Goal: Transaction & Acquisition: Purchase product/service

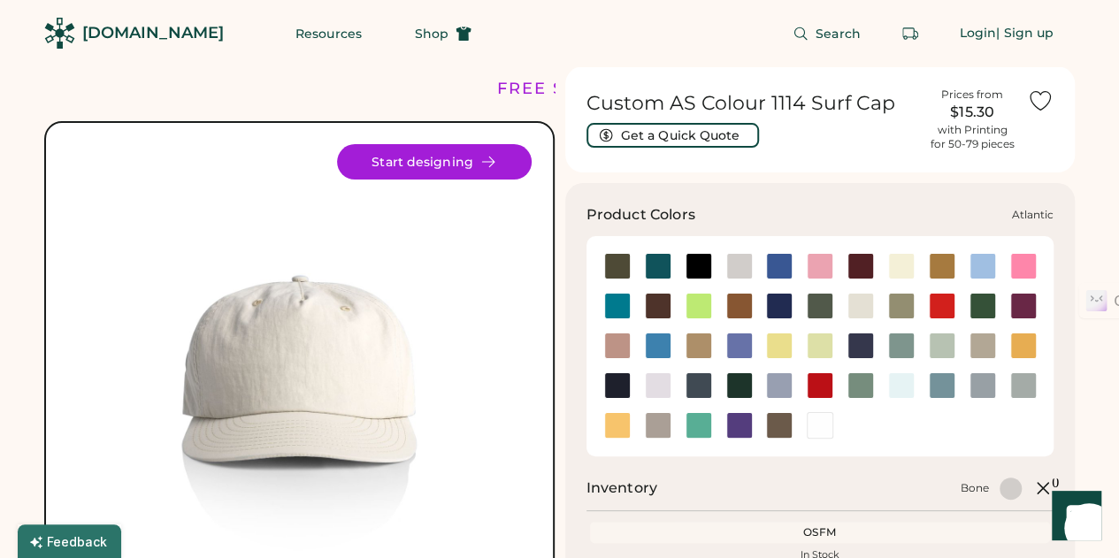
click at [658, 256] on div at bounding box center [658, 266] width 27 height 27
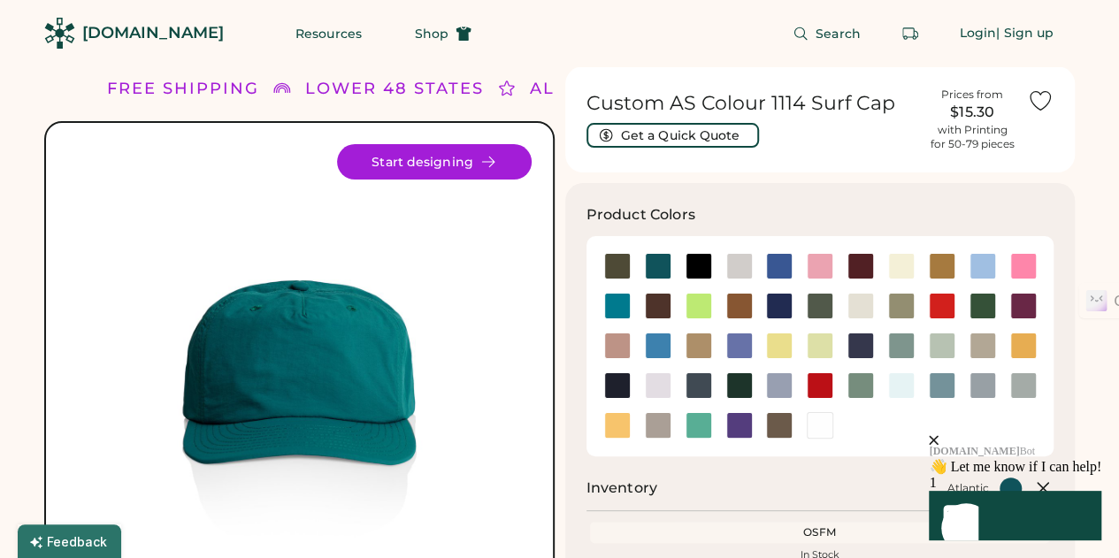
click at [938, 435] on icon "close" at bounding box center [934, 440] width 10 height 10
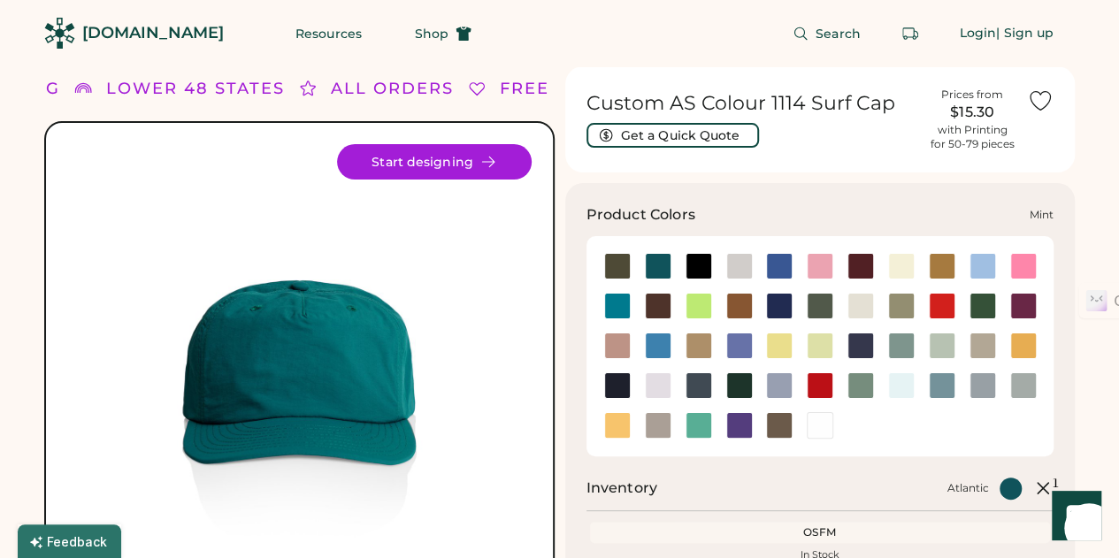
click at [939, 346] on div at bounding box center [942, 346] width 27 height 27
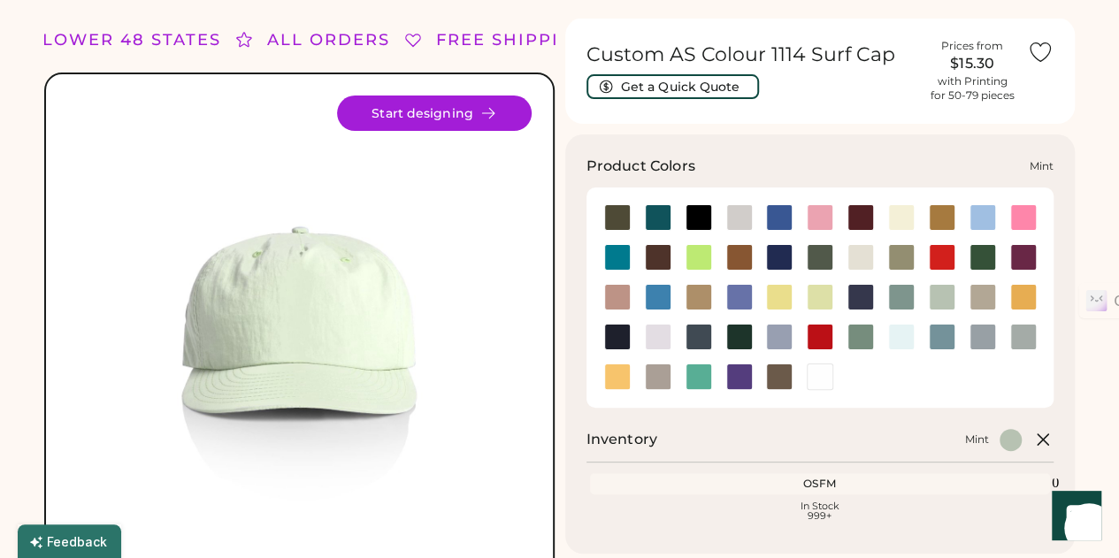
scroll to position [63, 0]
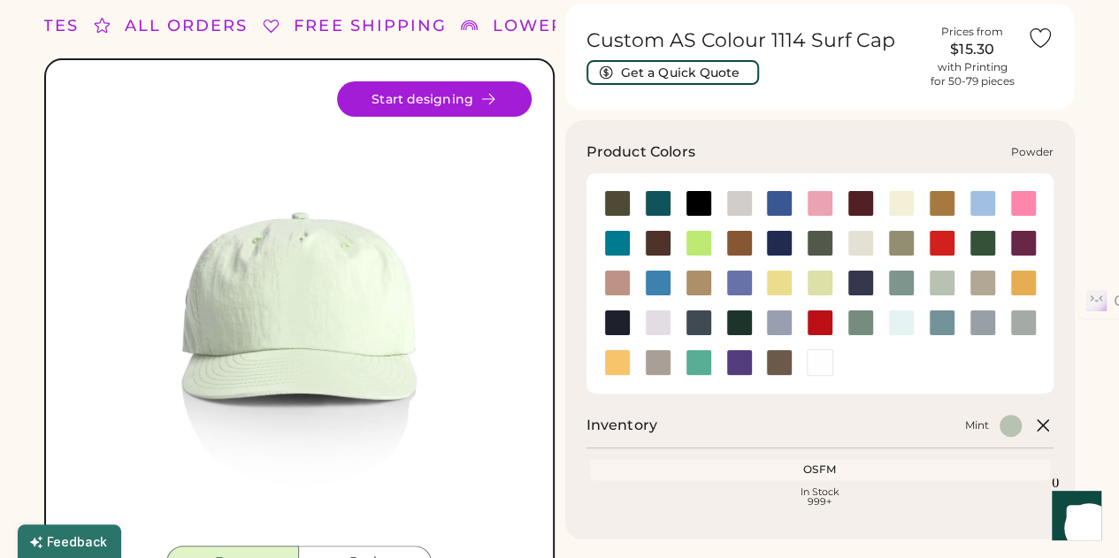
click at [774, 317] on div at bounding box center [779, 323] width 27 height 27
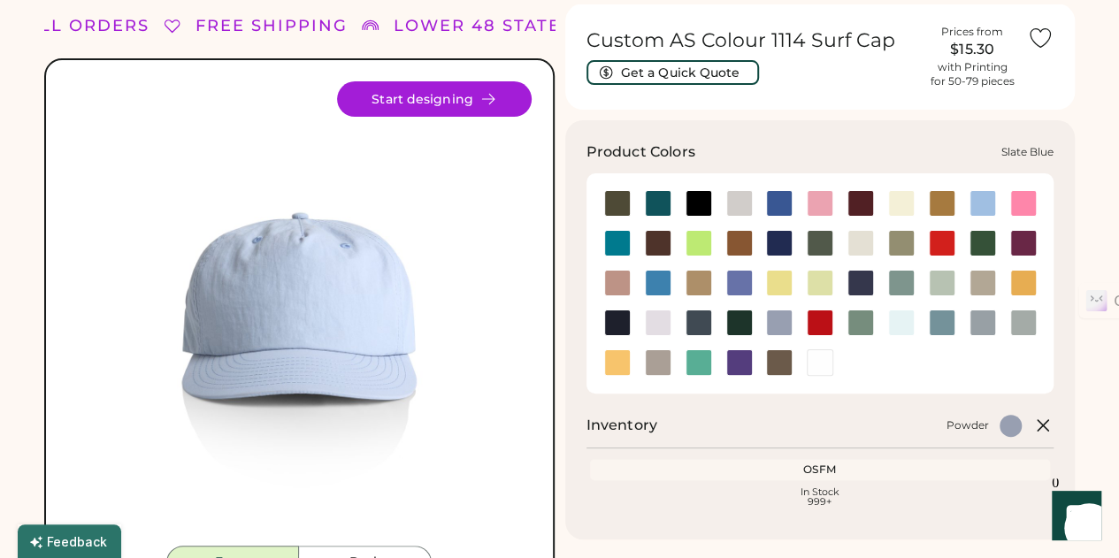
click at [932, 319] on div at bounding box center [942, 323] width 27 height 27
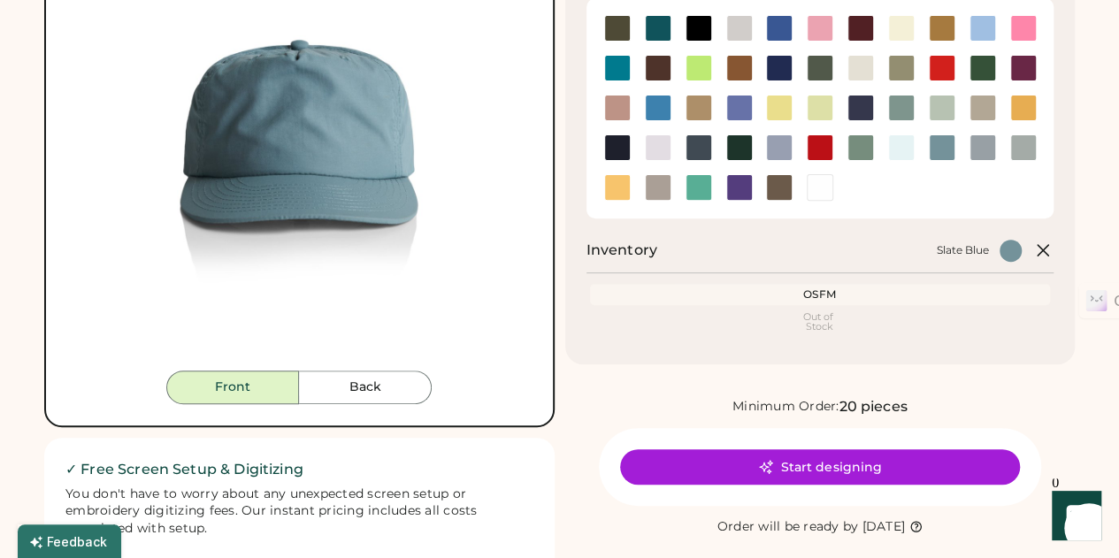
scroll to position [203, 0]
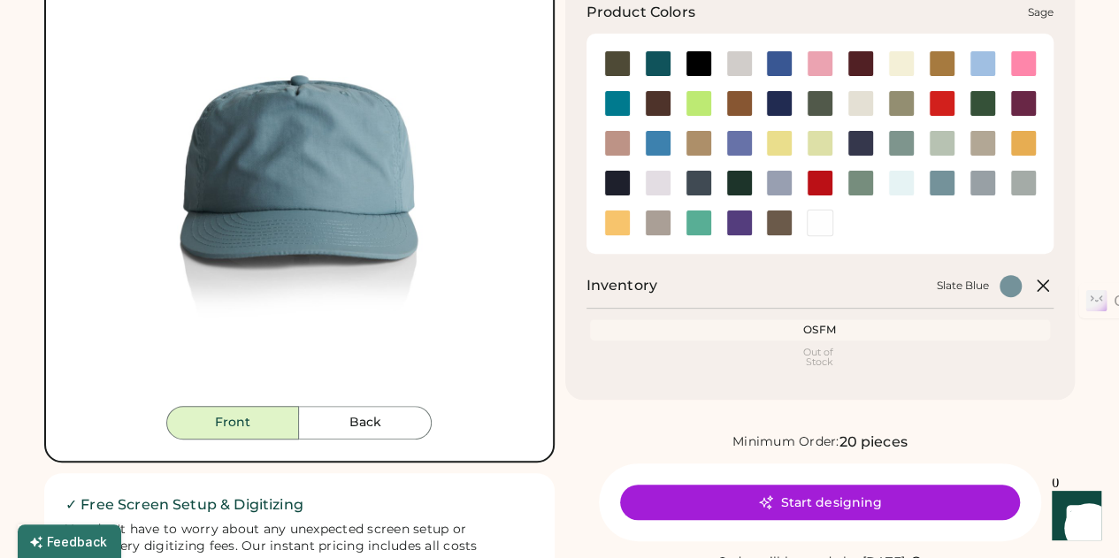
click at [861, 181] on div at bounding box center [860, 183] width 27 height 27
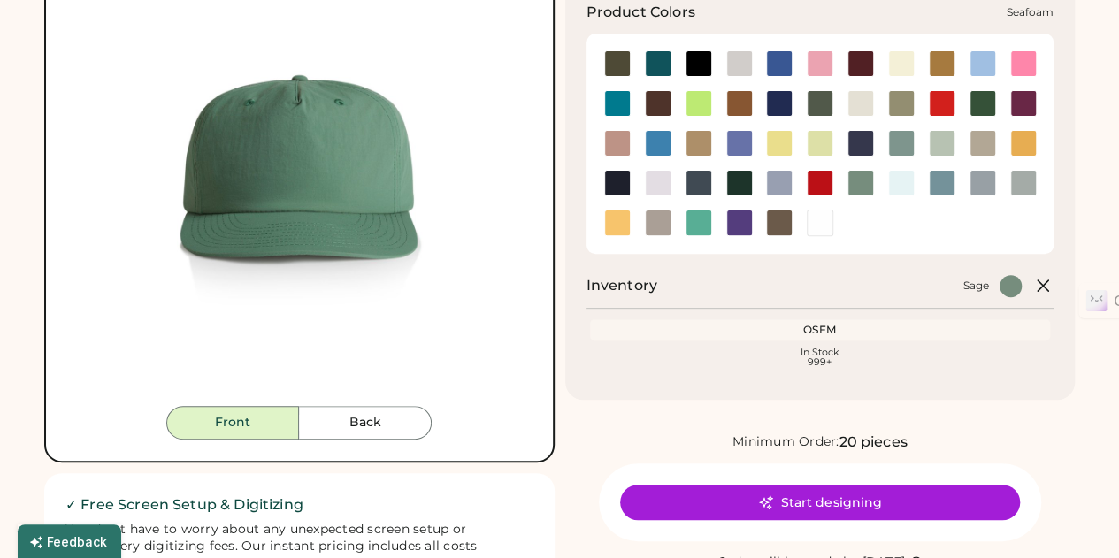
click at [898, 181] on div at bounding box center [901, 183] width 27 height 27
click at [938, 183] on div at bounding box center [942, 183] width 27 height 27
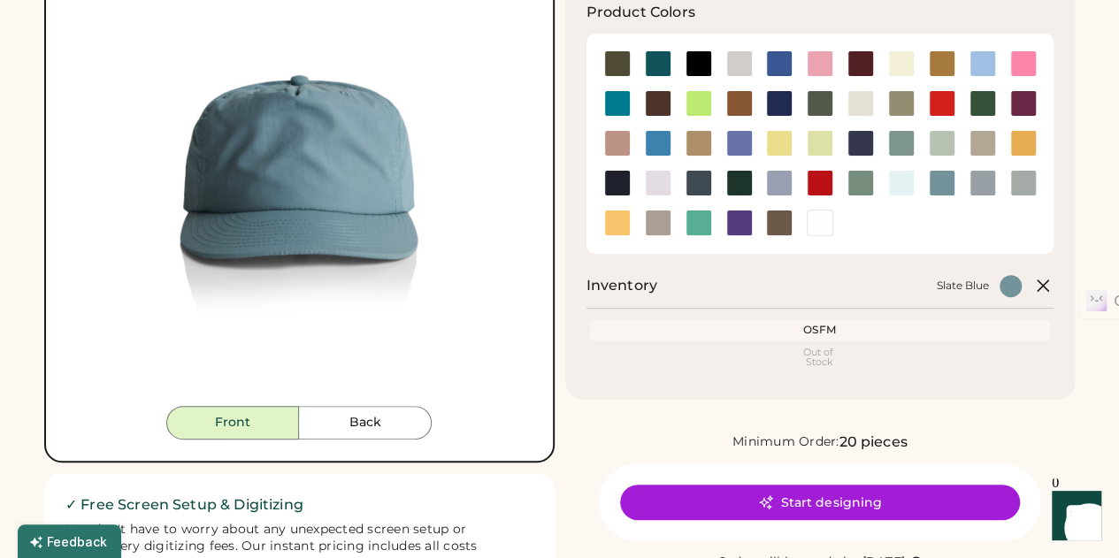
click at [1043, 289] on icon at bounding box center [1042, 285] width 21 height 21
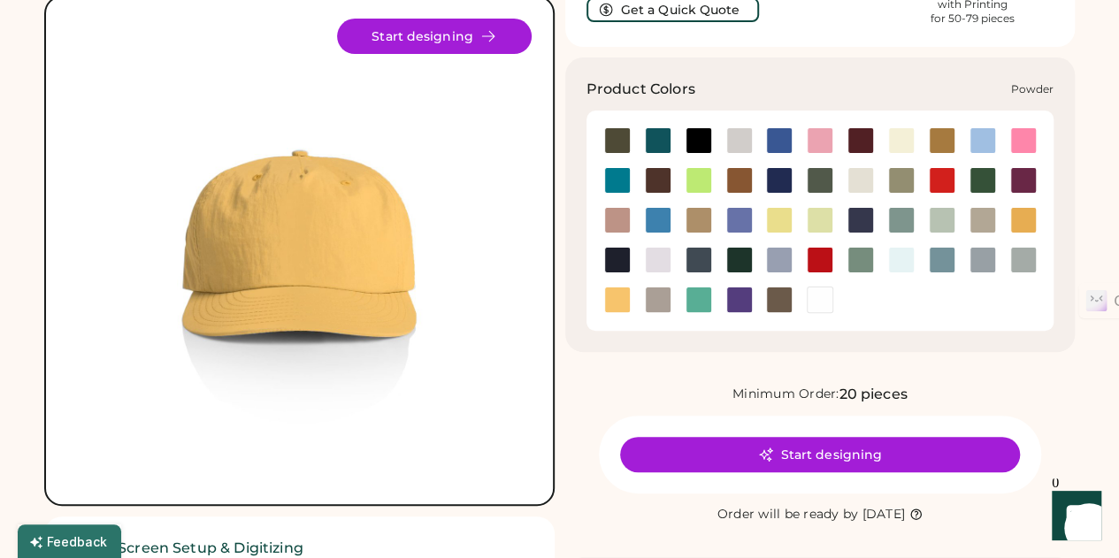
scroll to position [125, 0]
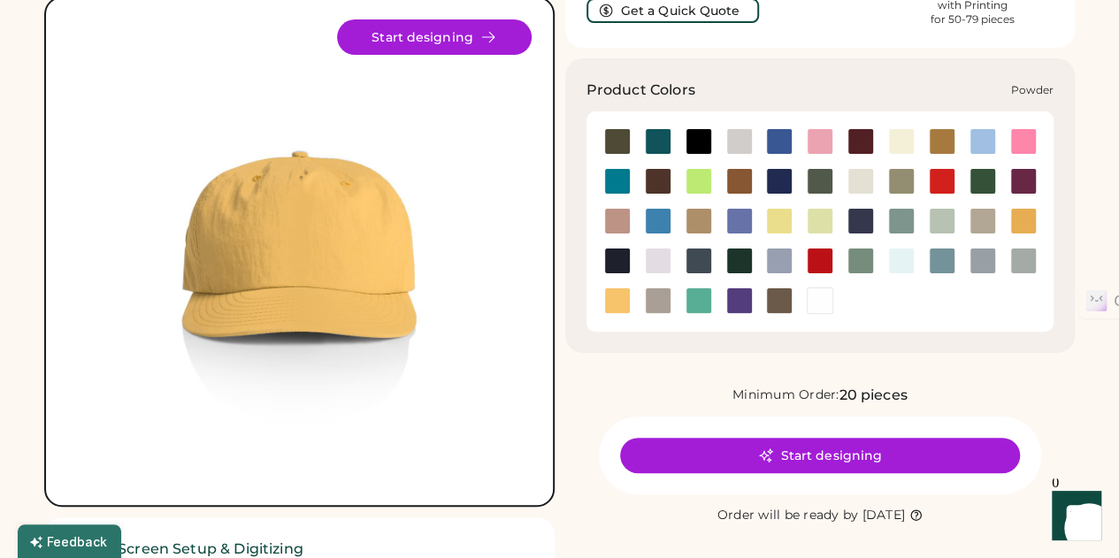
click at [774, 263] on div at bounding box center [779, 261] width 27 height 27
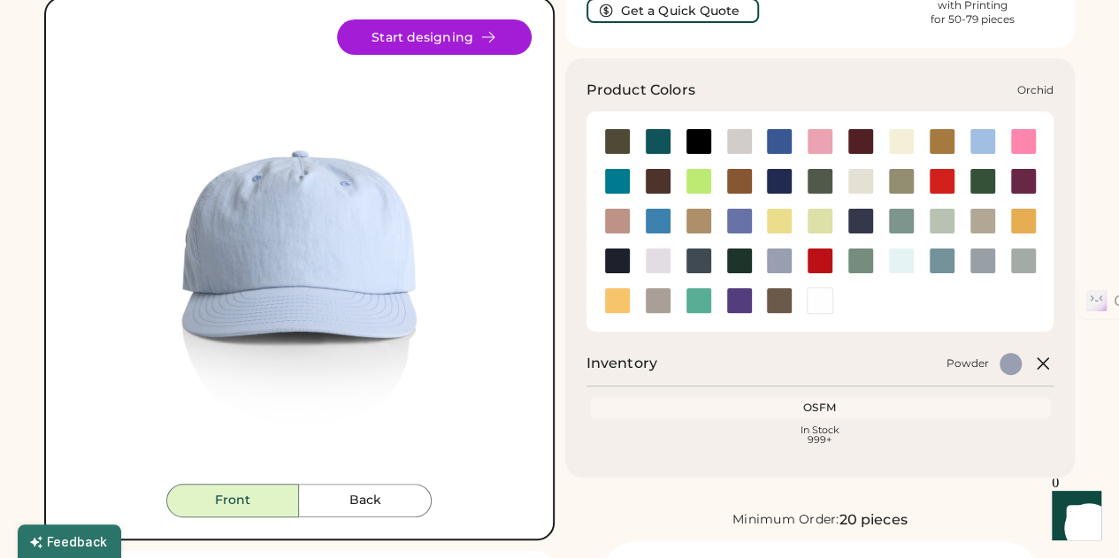
click at [658, 257] on div at bounding box center [658, 261] width 27 height 27
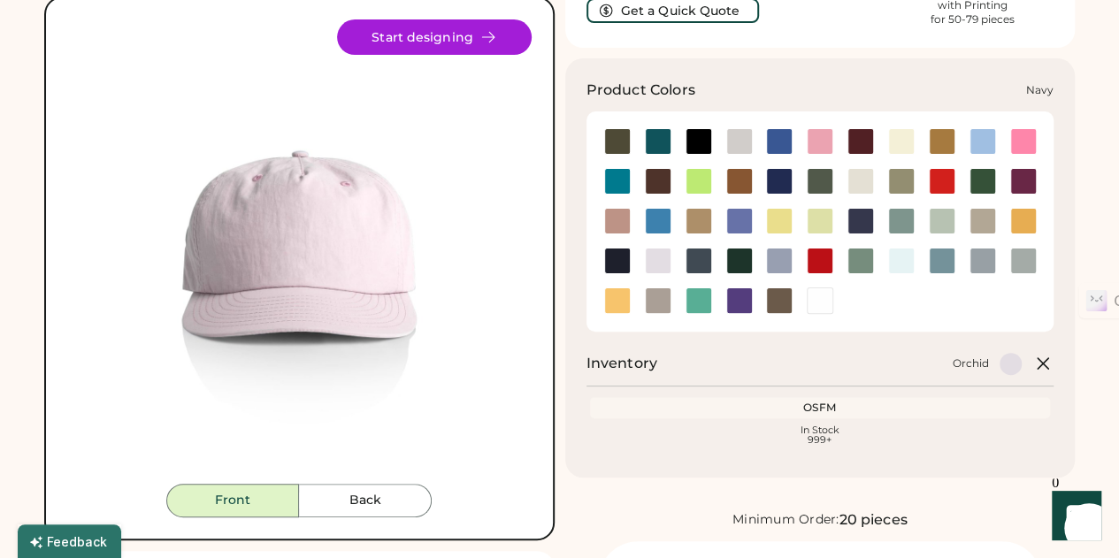
click at [607, 259] on div at bounding box center [617, 261] width 27 height 27
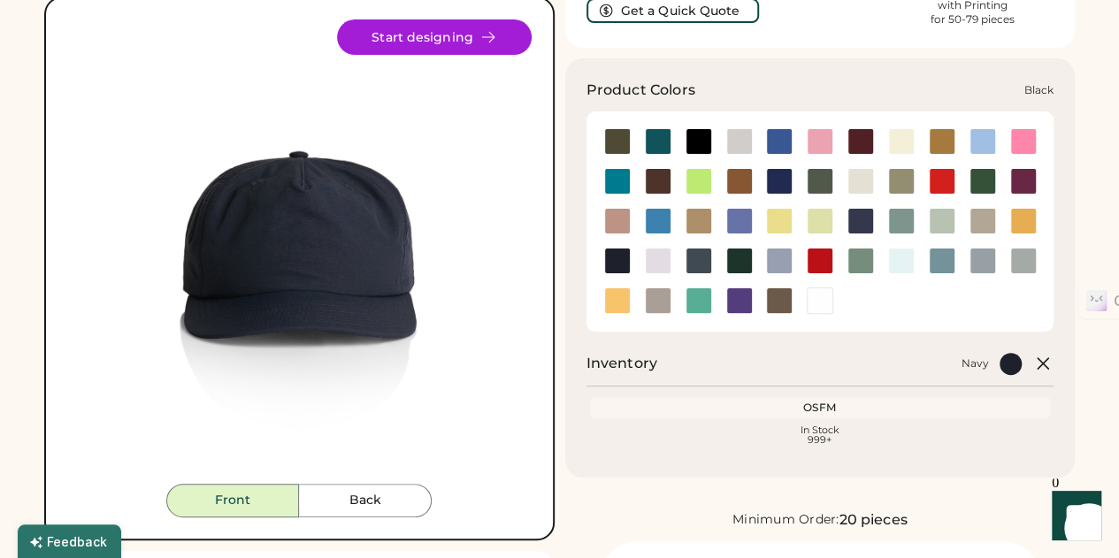
click at [697, 139] on div at bounding box center [698, 141] width 27 height 27
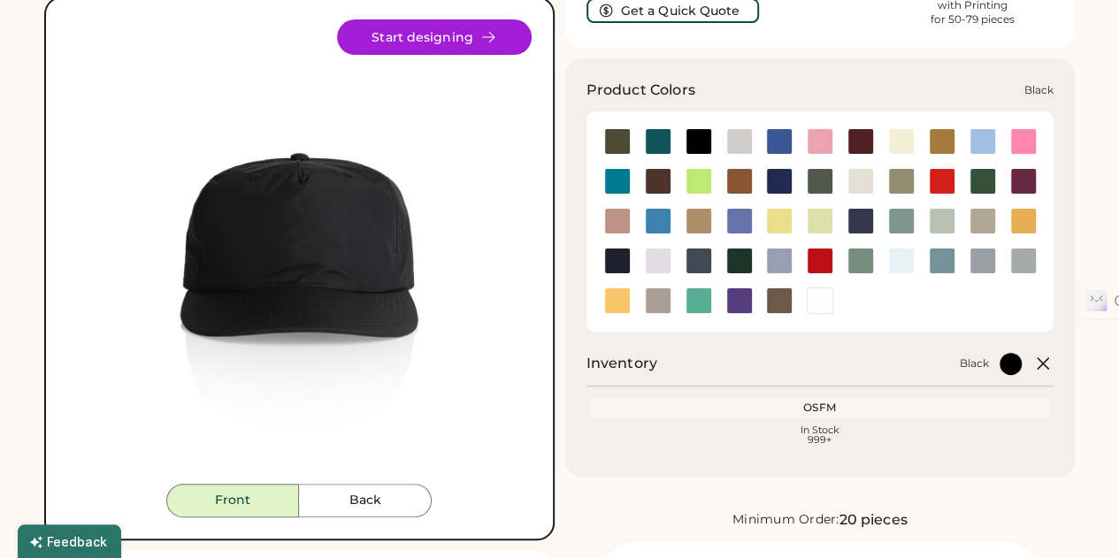
click at [702, 136] on div at bounding box center [698, 141] width 27 height 27
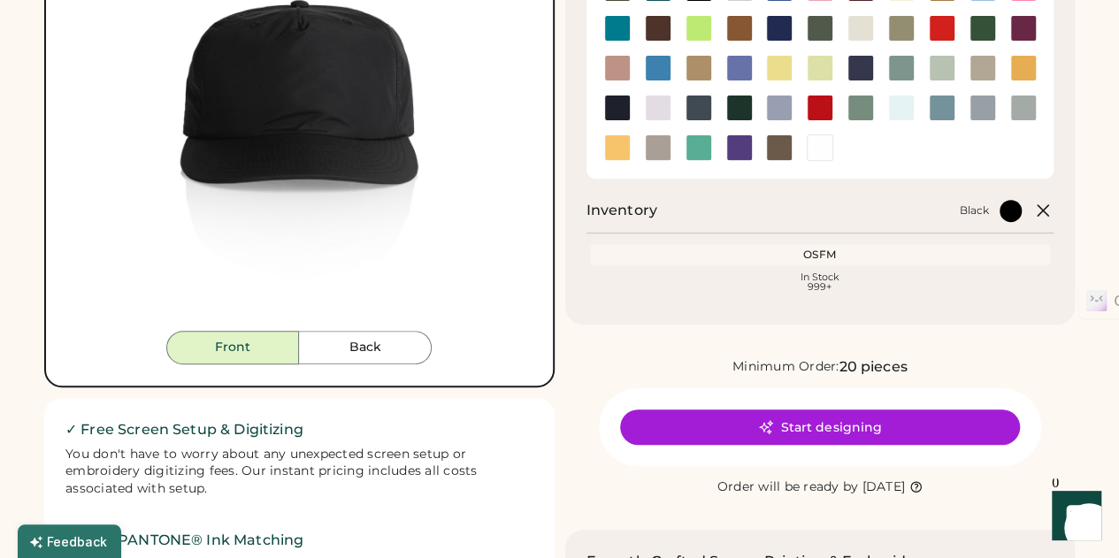
scroll to position [279, 0]
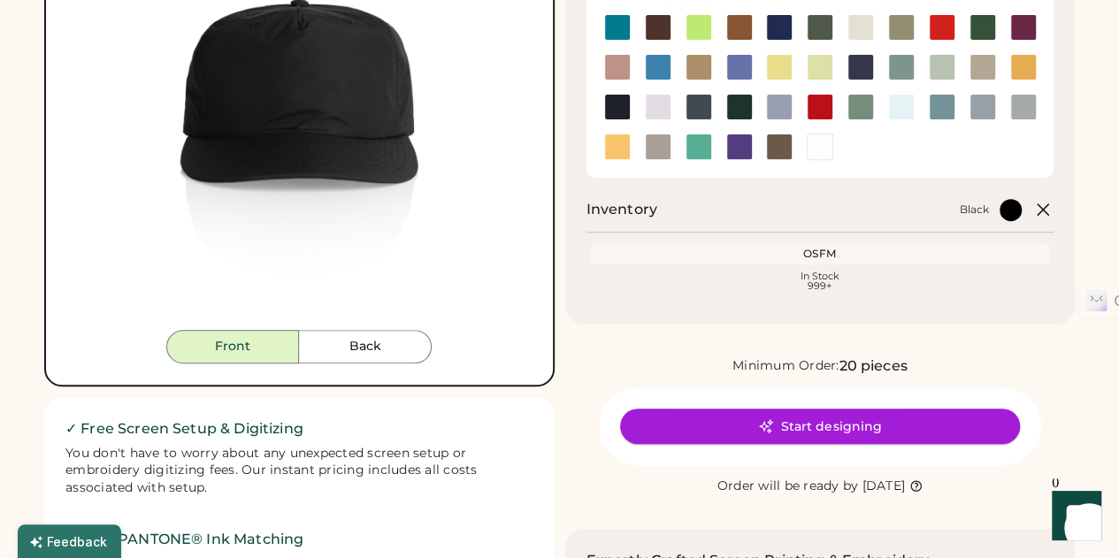
click at [804, 419] on button "Start designing" at bounding box center [820, 426] width 400 height 35
